Goal: Find contact information: Find contact information

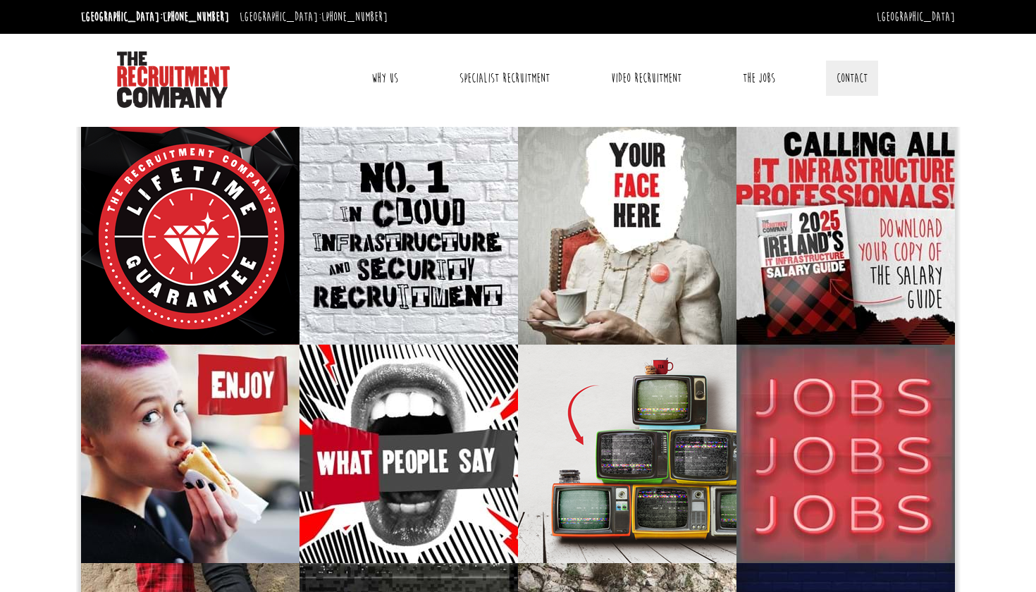
click at [860, 78] on link "Contact" at bounding box center [852, 78] width 52 height 35
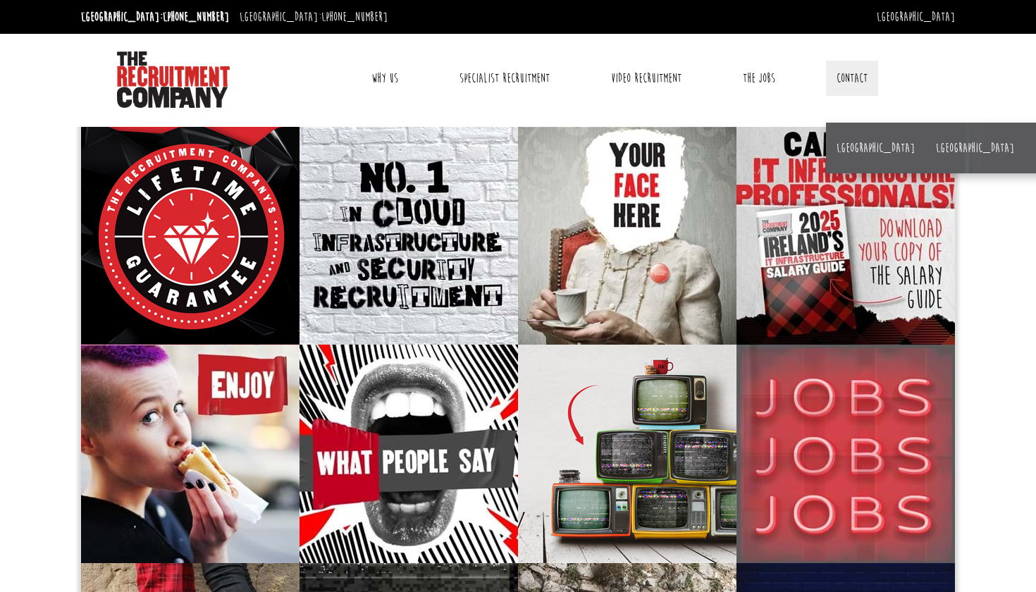
click at [849, 137] on li "[GEOGRAPHIC_DATA]" at bounding box center [875, 148] width 99 height 51
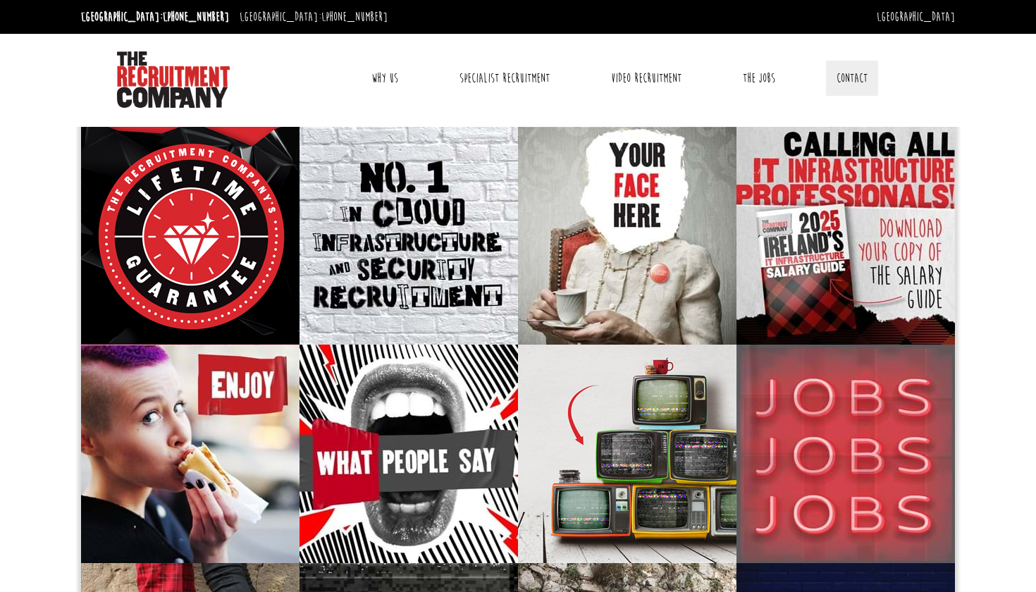
click at [846, 80] on link "Contact" at bounding box center [852, 78] width 52 height 35
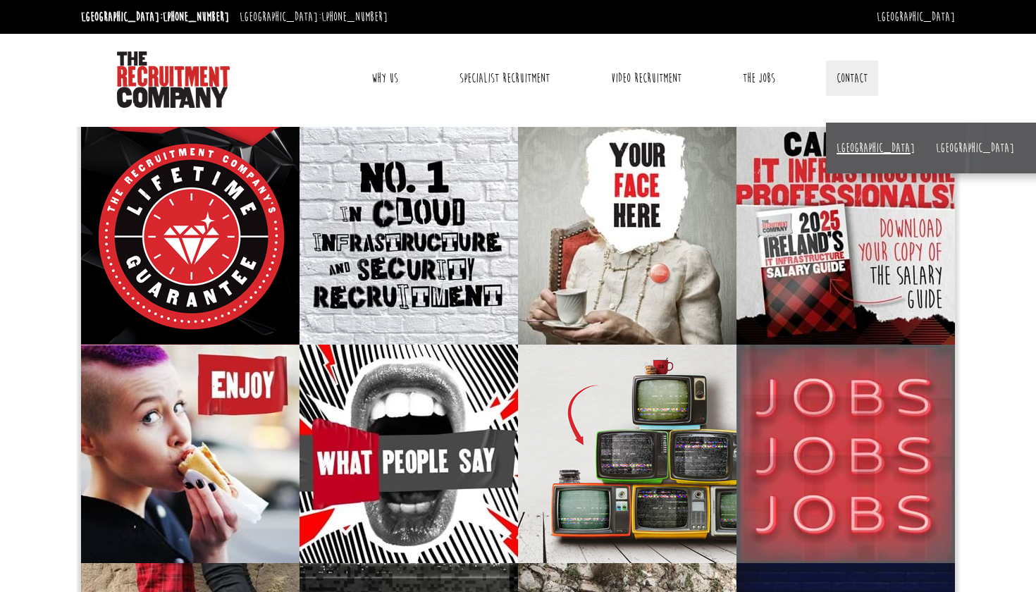
click at [848, 147] on link "[GEOGRAPHIC_DATA]" at bounding box center [875, 148] width 78 height 16
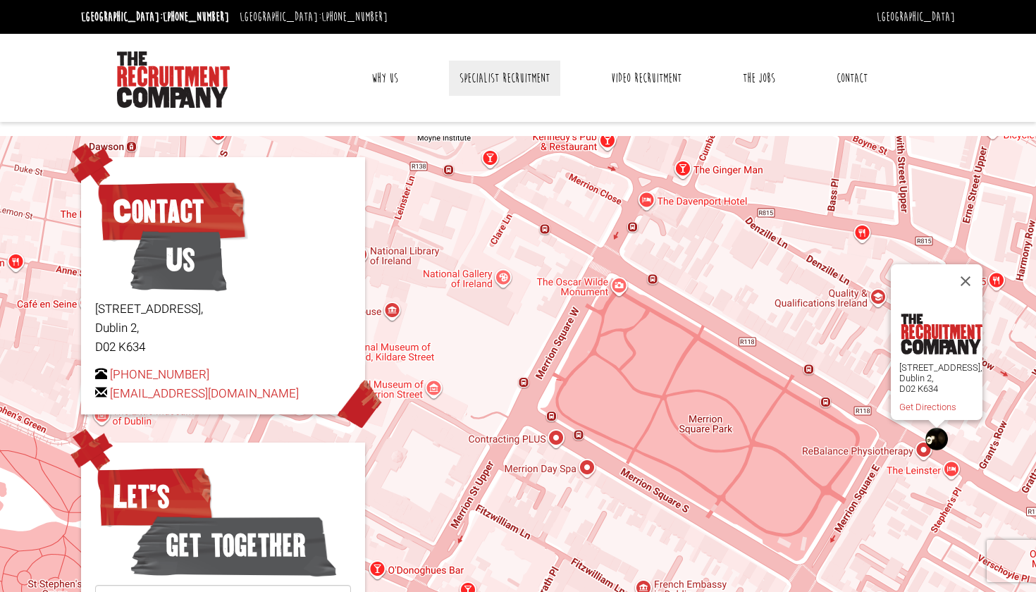
click at [514, 78] on link "Specialist Recruitment" at bounding box center [504, 78] width 111 height 35
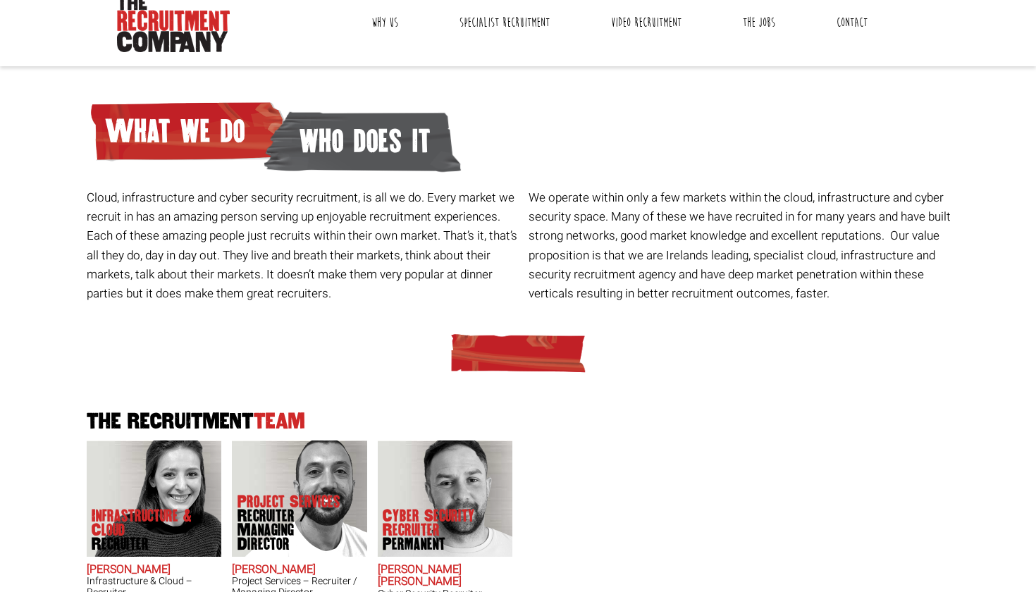
scroll to position [271, 0]
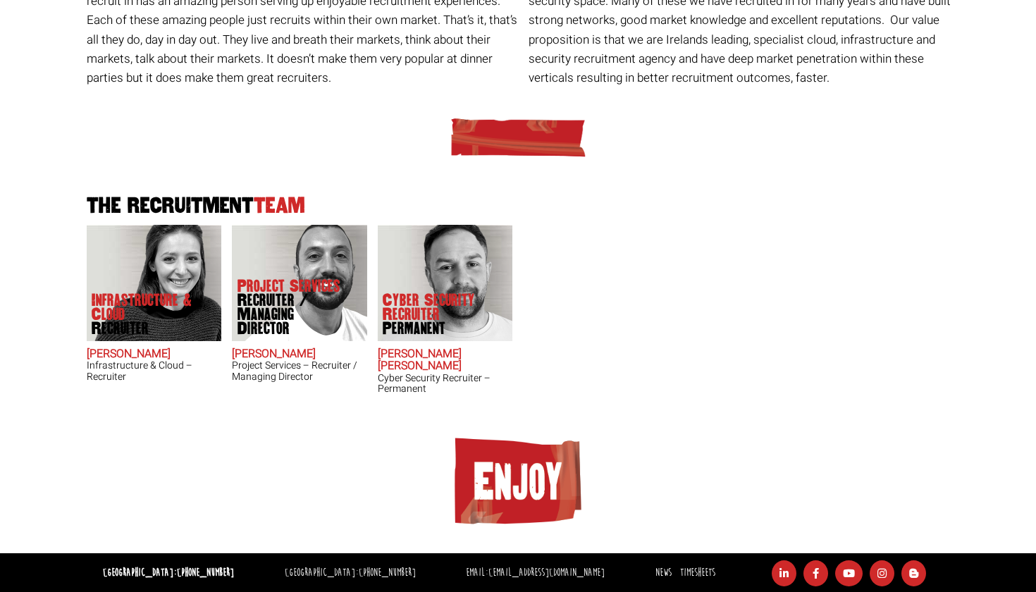
click at [103, 349] on h2 "Sara O'Toole" at bounding box center [154, 354] width 135 height 13
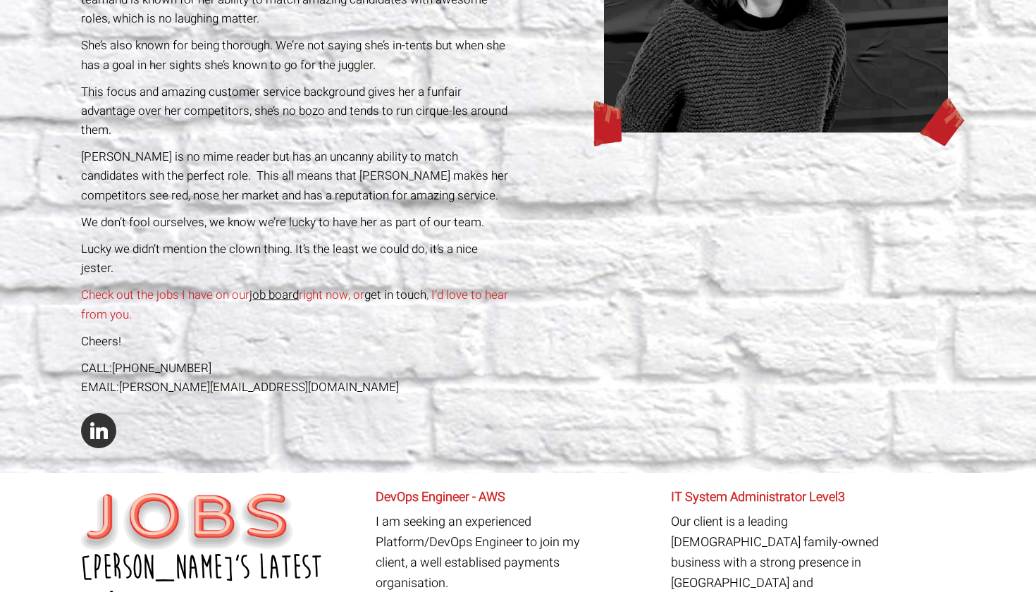
scroll to position [418, 0]
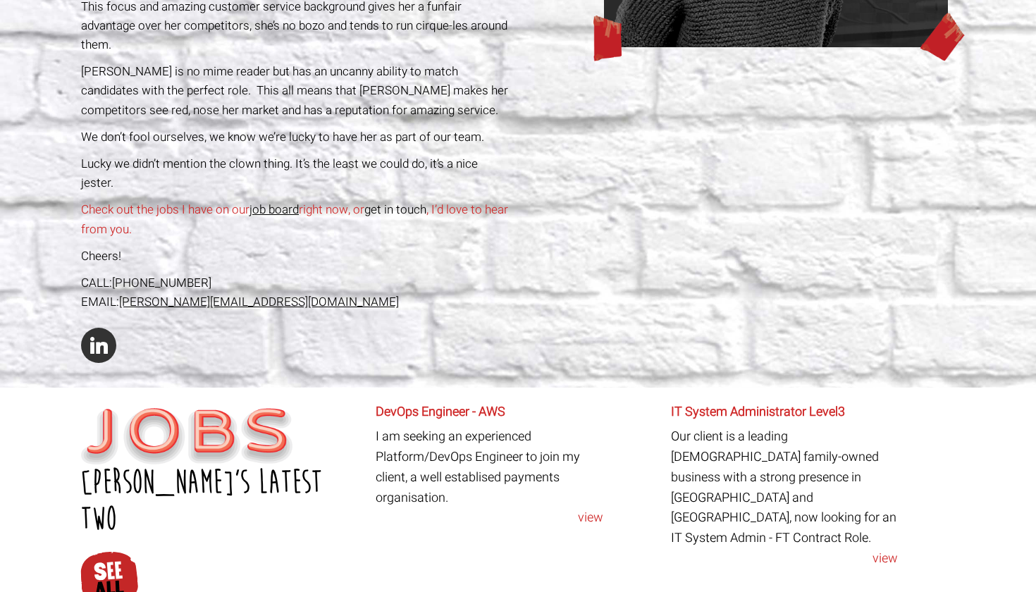
drag, startPoint x: 319, startPoint y: 278, endPoint x: 123, endPoint y: 280, distance: 195.9
click at [123, 292] on div "EMAIL: sarao@therecruitmentcompany.com" at bounding box center [297, 301] width 432 height 19
copy div "sarao@therecruitmentcompany.com"
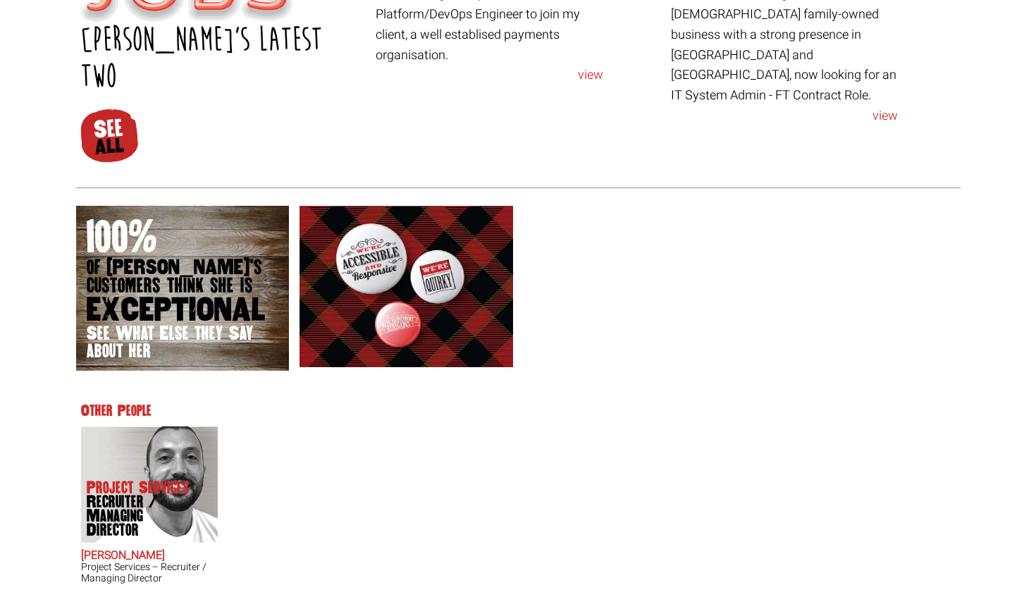
scroll to position [860, 0]
click at [144, 427] on img at bounding box center [149, 485] width 135 height 116
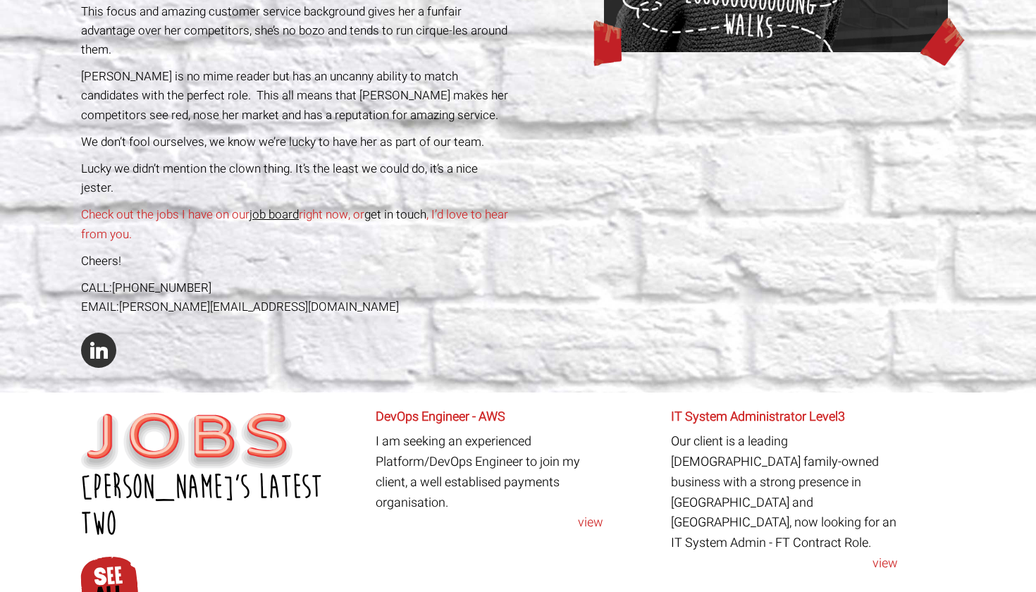
scroll to position [437, 0]
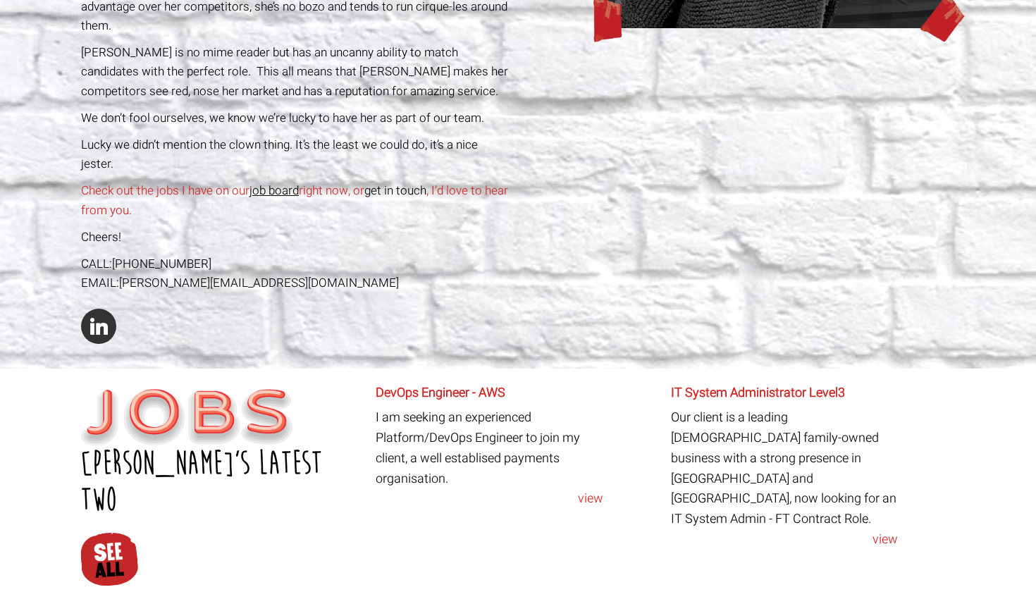
click at [529, 207] on div "Infrastructure & Cloud Sara O'Toole Recruiter We asked Sara about her most emba…" at bounding box center [518, 27] width 884 height 684
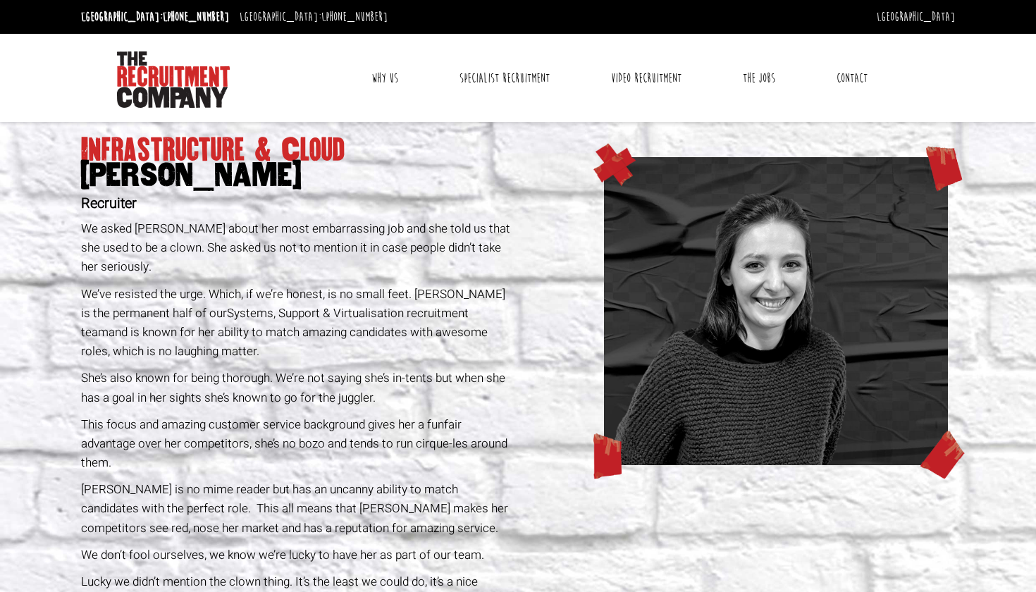
scroll to position [0, 0]
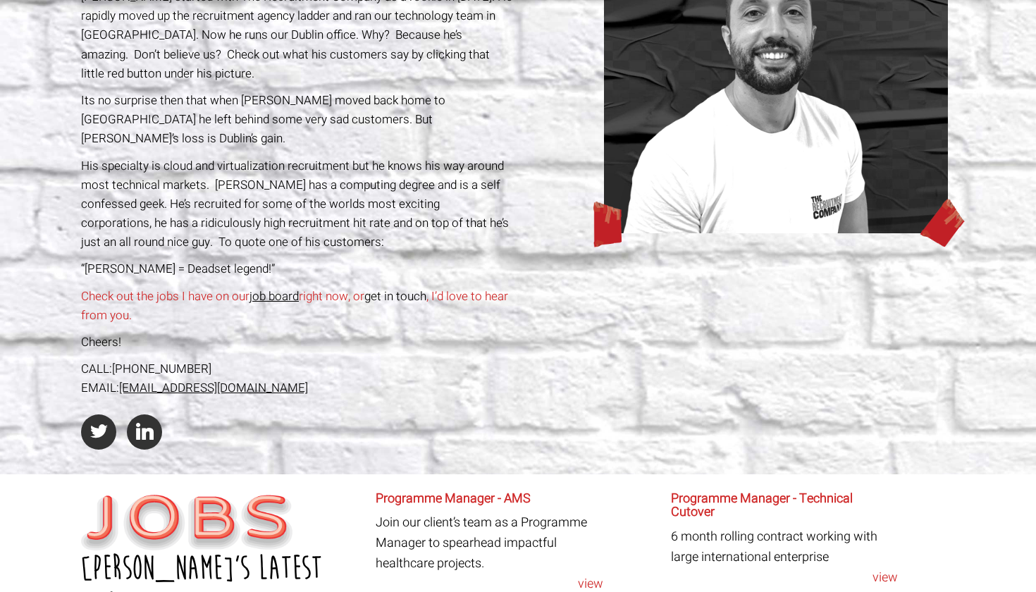
scroll to position [208, 0]
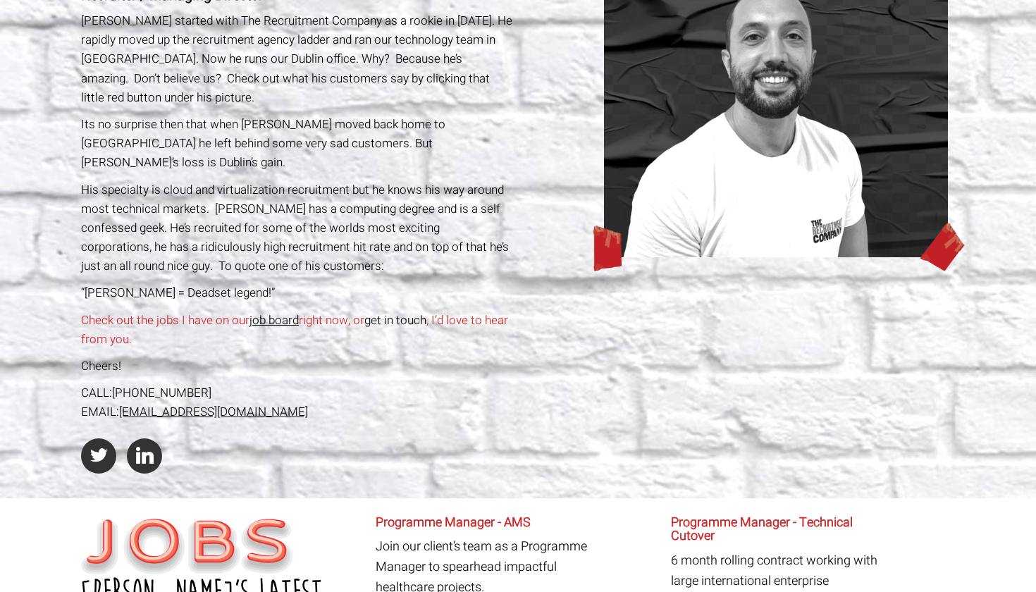
drag, startPoint x: 319, startPoint y: 390, endPoint x: 123, endPoint y: 395, distance: 196.7
click at [123, 402] on div "EMAIL: [PERSON_NAME][EMAIL_ADDRESS][DOMAIN_NAME]" at bounding box center [297, 411] width 432 height 19
copy div "[EMAIL_ADDRESS][DOMAIN_NAME]"
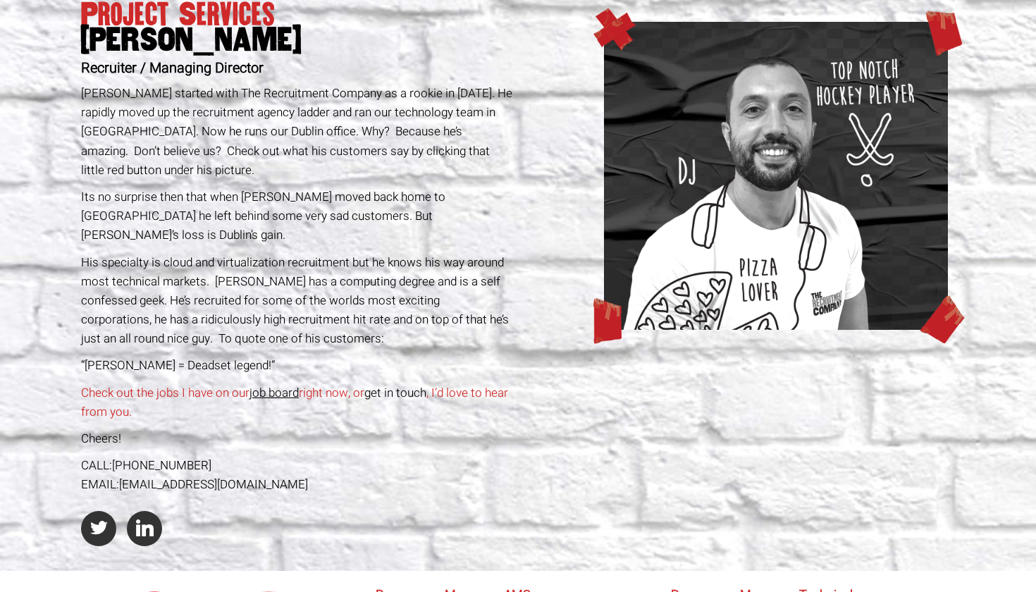
scroll to position [128, 0]
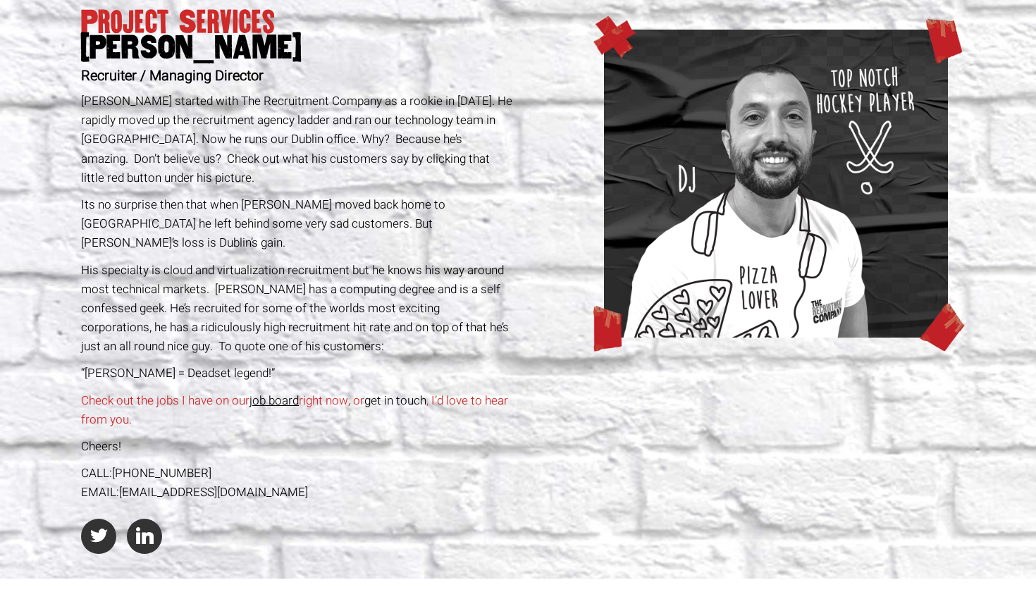
click at [747, 180] on img at bounding box center [776, 184] width 344 height 308
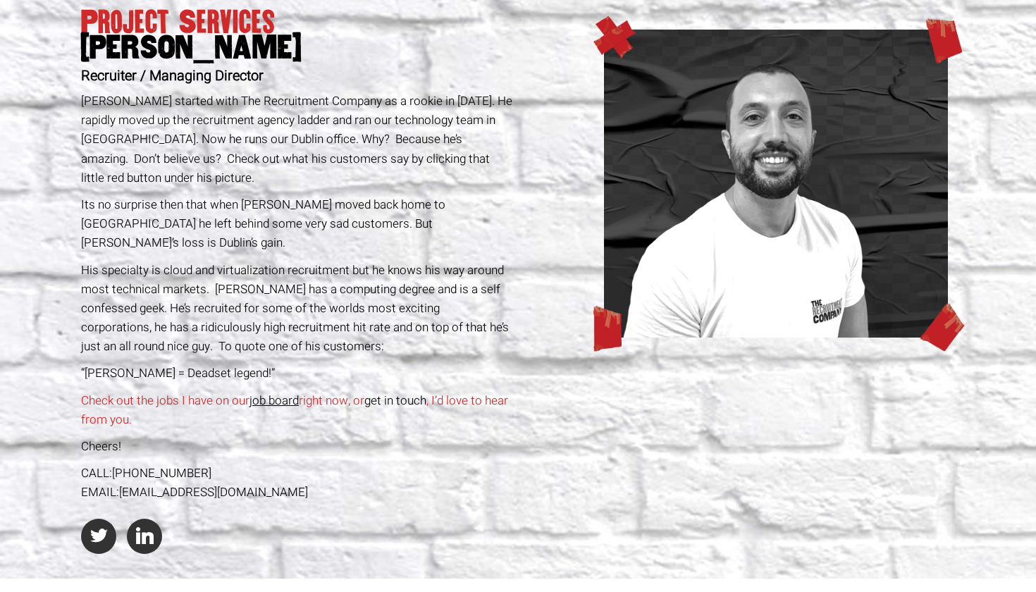
click at [603, 39] on img at bounding box center [614, 37] width 42 height 43
click at [943, 56] on img at bounding box center [944, 38] width 39 height 51
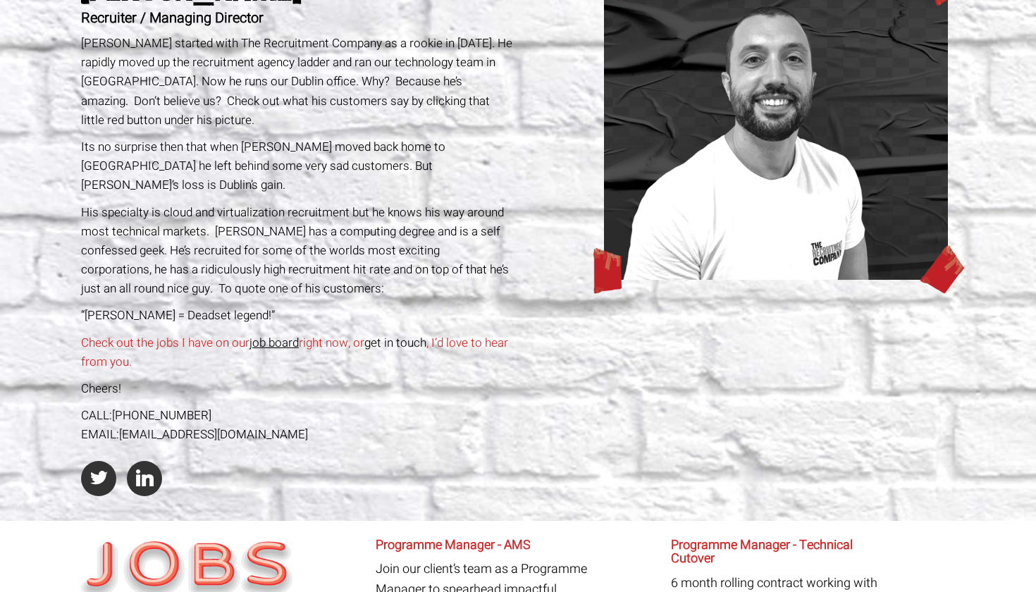
scroll to position [11, 0]
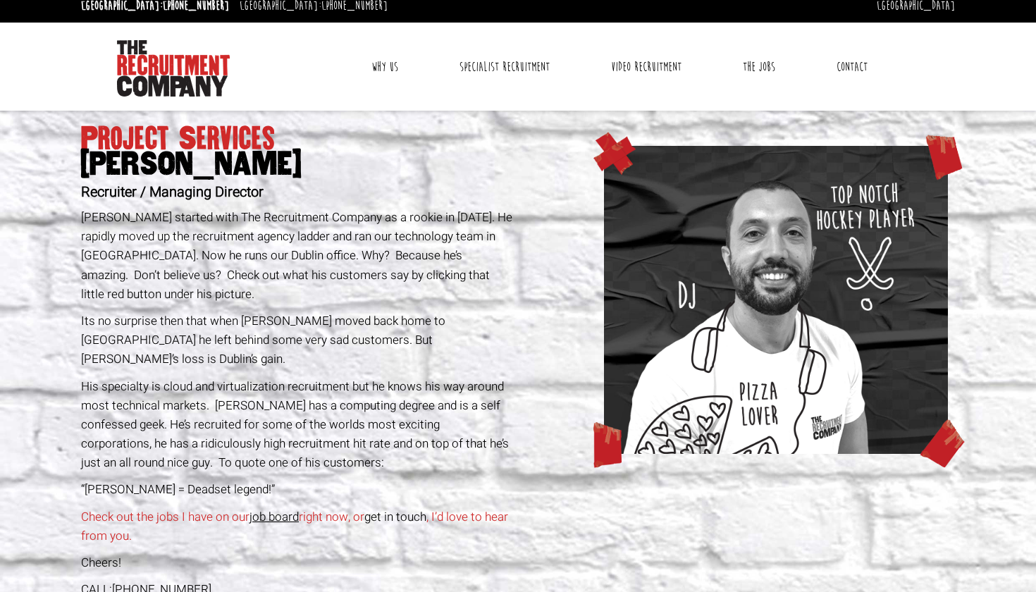
click at [722, 348] on img at bounding box center [776, 300] width 344 height 308
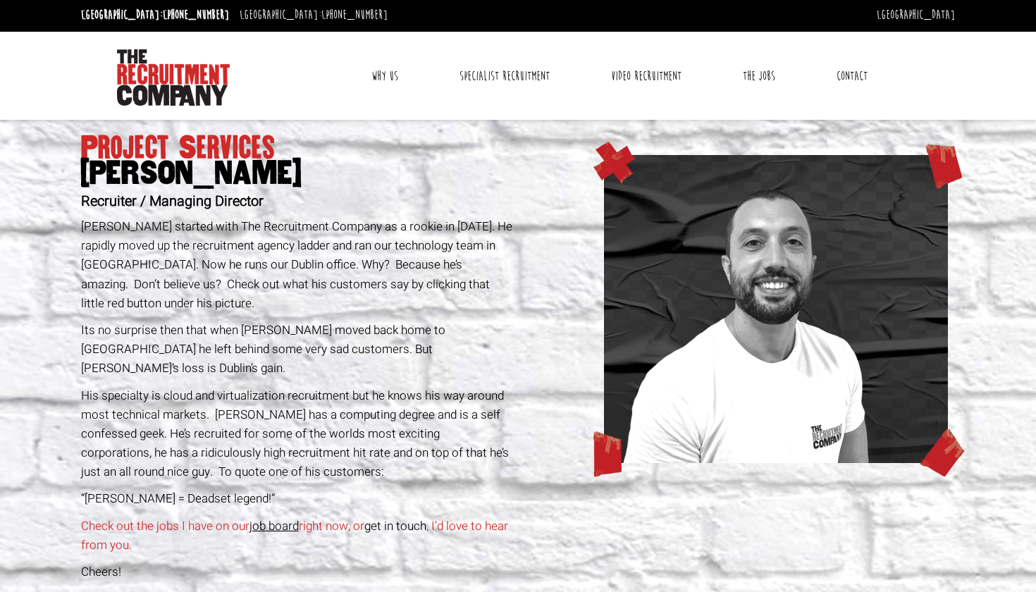
scroll to position [1, 0]
